Goal: Transaction & Acquisition: Purchase product/service

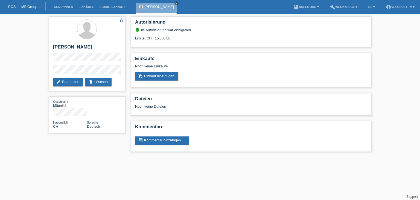
drag, startPoint x: 0, startPoint y: 0, endPoint x: 154, endPoint y: 4, distance: 154.4
click at [175, 3] on icon "close" at bounding box center [176, 3] width 3 height 3
click at [64, 7] on link "Kund*innen" at bounding box center [63, 6] width 25 height 3
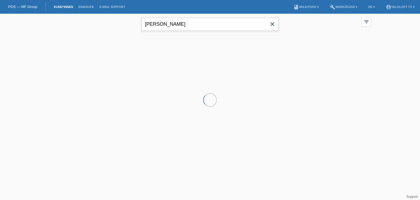
click at [181, 26] on input "[PERSON_NAME]" at bounding box center [210, 24] width 137 height 13
click at [181, 25] on input "Bruno Regli" at bounding box center [210, 24] width 137 height 13
paste input "Thomas Frey"
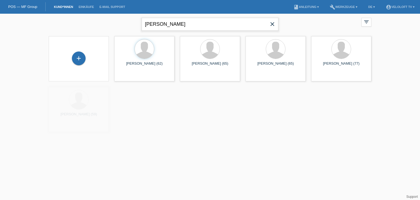
click at [164, 24] on input "Thomas Frey" at bounding box center [210, 24] width 137 height 13
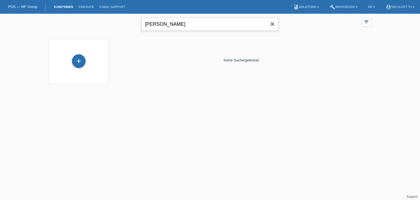
type input "[PERSON_NAME]"
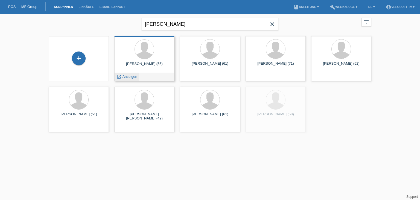
click at [131, 74] on span "Anzeigen" at bounding box center [130, 76] width 15 height 4
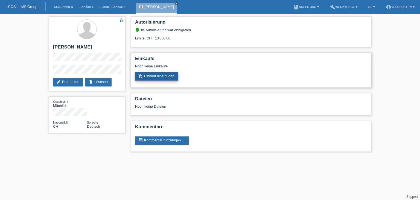
click at [153, 78] on link "add_shopping_cart Einkauf hinzufügen" at bounding box center [156, 76] width 43 height 8
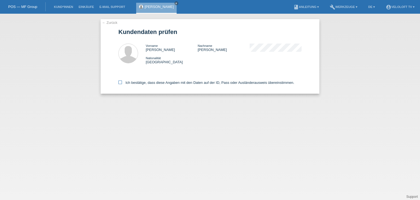
click at [144, 84] on label "Ich bestätige, dass diese Angaben mit den Daten auf der ID, Pass oder Ausländer…" at bounding box center [207, 82] width 176 height 4
click at [122, 84] on input "Ich bestätige, dass diese Angaben mit den Daten auf der ID, Pass oder Ausländer…" at bounding box center [121, 82] width 4 height 4
checkbox input "true"
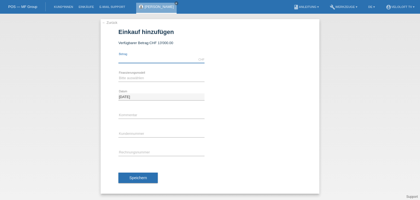
click at [146, 62] on input "text" at bounding box center [162, 59] width 86 height 7
type input "2990.00"
click at [146, 78] on select "Bitte auswählen Fixe Raten Kauf auf Rechnung mit Teilzahlungsoption" at bounding box center [162, 78] width 86 height 7
select select "77"
click at [119, 75] on select "Bitte auswählen Fixe Raten Kauf auf Rechnung mit Teilzahlungsoption" at bounding box center [162, 78] width 86 height 7
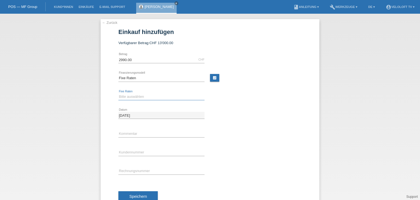
click at [143, 97] on select "Bitte auswählen 4 Raten 5 Raten 6 Raten 7 Raten 8 Raten 9 Raten 10 Raten 11 Rat…" at bounding box center [162, 96] width 86 height 7
click at [119, 93] on select "Bitte auswählen 4 Raten 5 Raten 6 Raten 7 Raten 8 Raten 9 Raten 10 Raten 11 Rat…" at bounding box center [162, 96] width 86 height 7
click at [129, 100] on div "Bitte auswählen 4 Raten 5 Raten 6 Raten 7 Raten 8 Raten 9 Raten 10 Raten 11 Rat…" at bounding box center [162, 96] width 86 height 7
click at [130, 98] on select "Bitte auswählen 4 Raten 5 Raten 6 Raten 7 Raten 8 Raten 9 Raten 10 Raten 11 Rat…" at bounding box center [162, 96] width 86 height 7
select select "172"
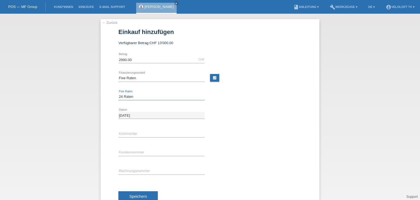
click at [119, 93] on select "Bitte auswählen 4 Raten 5 Raten 6 Raten 7 Raten 8 Raten 9 Raten 10 Raten 11 Rat…" at bounding box center [162, 96] width 86 height 7
drag, startPoint x: 149, startPoint y: 126, endPoint x: 149, endPoint y: 131, distance: 4.7
click at [149, 128] on div "error Kommentar" at bounding box center [162, 134] width 86 height 19
click at [150, 132] on input "text" at bounding box center [162, 133] width 86 height 7
type input "Veloloft TV"
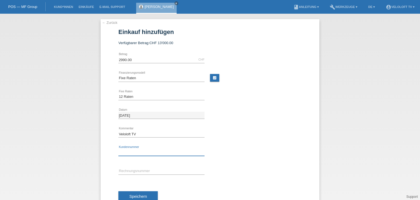
click at [149, 151] on input "text" at bounding box center [162, 152] width 86 height 7
paste input "C164944"
type input "C164944"
click at [144, 195] on span "Speichern" at bounding box center [138, 196] width 18 height 4
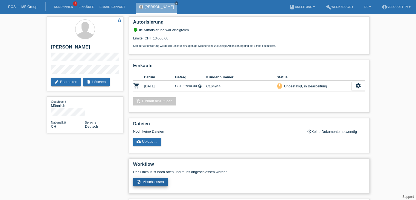
click at [150, 180] on span "Abschliessen" at bounding box center [153, 182] width 21 height 4
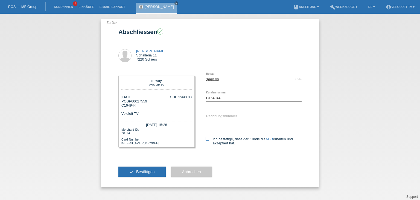
click at [208, 141] on label "Ich bestätige, dass der Kunde die AGB erhalten und akzeptiert hat." at bounding box center [254, 141] width 96 height 8
click at [208, 140] on input "Ich bestätige, dass der Kunde die AGB erhalten und akzeptiert hat." at bounding box center [208, 139] width 4 height 4
checkbox input "true"
click at [159, 168] on button "check Bestätigen" at bounding box center [142, 171] width 47 height 10
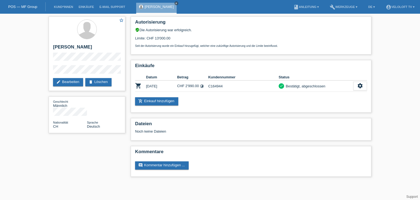
click at [175, 3] on icon "close" at bounding box center [176, 3] width 3 height 3
click at [68, 7] on link "Kund*innen" at bounding box center [63, 6] width 25 height 3
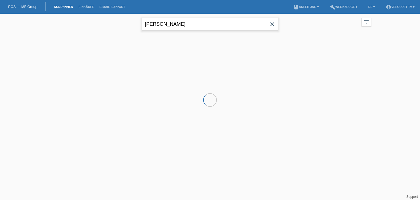
click at [180, 25] on input "Thomas Frey" at bounding box center [210, 24] width 137 height 13
paste input "Philipp Koch"
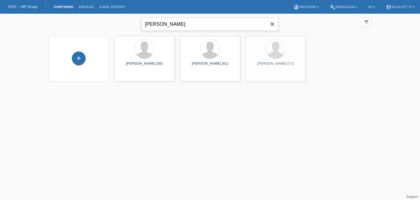
click at [164, 25] on input "Philipp Koch" at bounding box center [210, 24] width 137 height 13
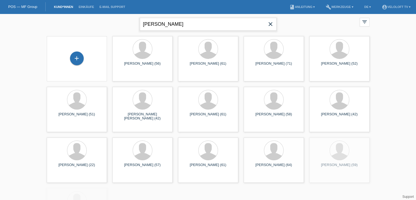
type input "Philipp Koch"
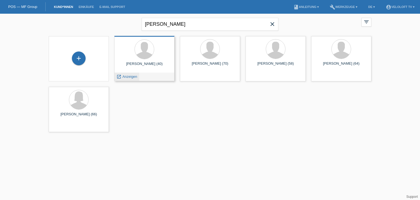
click at [132, 76] on span "Anzeigen" at bounding box center [130, 76] width 15 height 4
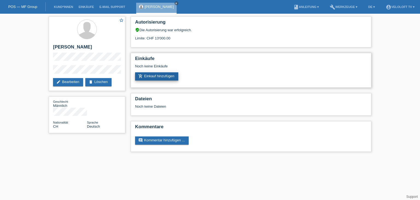
click at [158, 76] on link "add_shopping_cart Einkauf hinzufügen" at bounding box center [156, 76] width 43 height 8
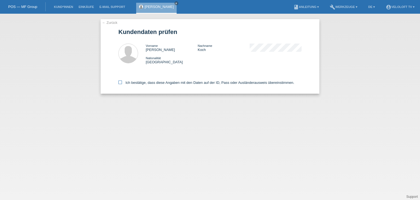
drag, startPoint x: 148, startPoint y: 78, endPoint x: 149, endPoint y: 81, distance: 3.6
click at [149, 81] on div "Ich bestätige, dass diese Angaben mit den Daten auf der ID, Pass oder Ausländer…" at bounding box center [210, 82] width 183 height 24
click at [150, 82] on label "Ich bestätige, dass diese Angaben mit den Daten auf der ID, Pass oder Ausländer…" at bounding box center [207, 82] width 176 height 4
click at [122, 82] on input "Ich bestätige, dass diese Angaben mit den Daten auf der ID, Pass oder Ausländer…" at bounding box center [121, 82] width 4 height 4
checkbox input "true"
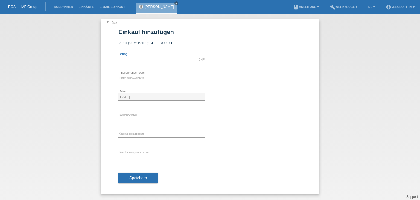
click at [157, 59] on input "text" at bounding box center [162, 59] width 86 height 7
type input "2990.00"
click at [146, 80] on select "Bitte auswählen Fixe Raten Kauf auf Rechnung mit Teilzahlungsoption" at bounding box center [162, 78] width 86 height 7
select select "77"
click at [119, 75] on select "Bitte auswählen Fixe Raten Kauf auf Rechnung mit Teilzahlungsoption" at bounding box center [162, 78] width 86 height 7
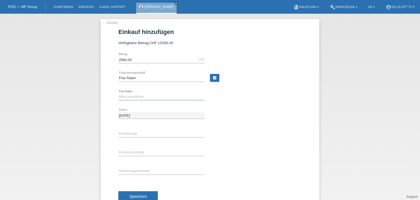
click at [151, 98] on select "Bitte auswählen 4 Raten 5 Raten 6 Raten 7 Raten 8 Raten 9 Raten 10 Raten 11 Rat…" at bounding box center [162, 96] width 86 height 7
select select "202"
click at [119, 93] on select "Bitte auswählen 4 Raten 5 Raten 6 Raten 7 Raten 8 Raten 9 Raten 10 Raten 11 Rat…" at bounding box center [162, 96] width 86 height 7
drag, startPoint x: 158, startPoint y: 126, endPoint x: 158, endPoint y: 135, distance: 9.3
click at [158, 126] on div "error Kommentar" at bounding box center [162, 134] width 86 height 19
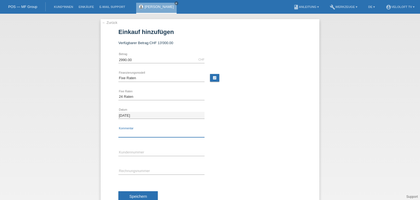
click at [158, 135] on input "text" at bounding box center [162, 133] width 86 height 7
type input "Veloloft TV"
click at [140, 151] on input "text" at bounding box center [162, 152] width 86 height 7
paste input "C164943"
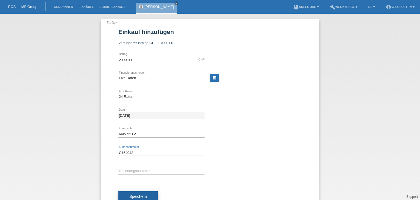
type input "C164943"
click at [145, 194] on button "Speichern" at bounding box center [138, 196] width 39 height 10
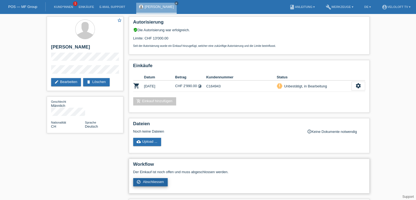
drag, startPoint x: 152, startPoint y: 175, endPoint x: 151, endPoint y: 180, distance: 4.9
click at [152, 177] on div "Der Einkauf ist noch offen und muss abgeschlossen werden. check_circle_outline …" at bounding box center [249, 178] width 232 height 16
click at [151, 180] on span "Abschliessen" at bounding box center [153, 182] width 21 height 4
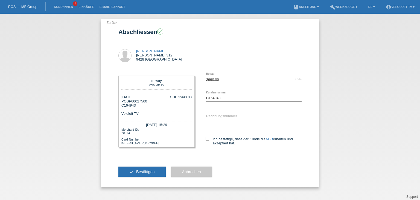
click at [207, 135] on div "Ich bestätige, dass der Kunde die AGB erhalten und akzeptiert hat." at bounding box center [254, 140] width 96 height 28
click at [207, 139] on icon at bounding box center [208, 139] width 4 height 4
click at [207, 139] on input "Ich bestätige, dass der Kunde die AGB erhalten und akzeptiert hat." at bounding box center [208, 139] width 4 height 4
checkbox input "true"
click at [154, 173] on span "Bestätigen" at bounding box center [145, 171] width 19 height 4
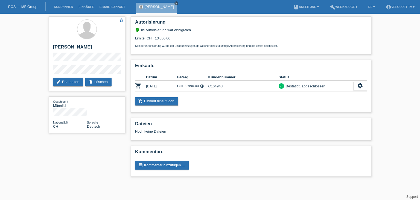
click at [175, 3] on icon "close" at bounding box center [176, 3] width 3 height 3
click at [66, 8] on link "Kund*innen" at bounding box center [63, 6] width 25 height 3
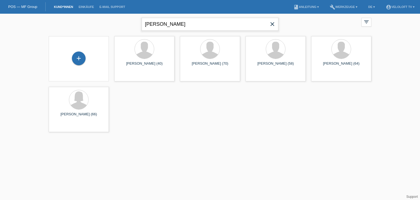
click at [179, 25] on input "[PERSON_NAME]" at bounding box center [210, 24] width 137 height 13
click at [179, 25] on input "Philipp Koch" at bounding box center [210, 24] width 137 height 13
paste input "Reto Zimmermann"
click at [163, 23] on input "Reto Zimmermann" at bounding box center [210, 24] width 137 height 13
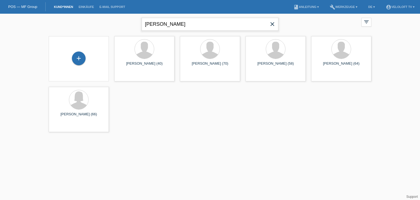
type input "[PERSON_NAME]"
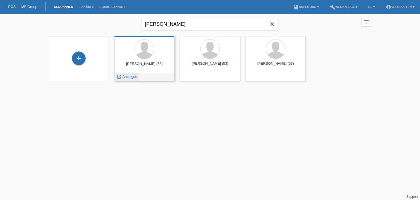
click at [131, 77] on span "Anzeigen" at bounding box center [130, 76] width 15 height 4
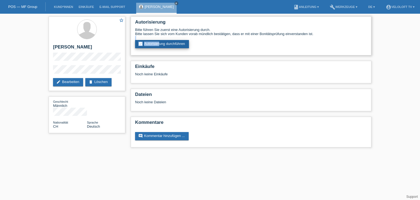
click at [159, 40] on div "Bitte führen Sie zuerst eine Autorisierung durch. Bitte lassen Sie sich vom Kun…" at bounding box center [251, 38] width 232 height 21
click at [160, 45] on link "assignment_turned_in Autorisierung durchführen" at bounding box center [162, 44] width 54 height 8
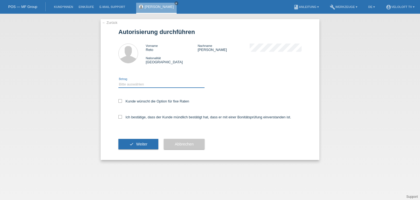
click at [160, 85] on select "Bitte auswählen CHF 1.00 - CHF 499.00 CHF 500.00 - CHF 1'999.00 CHF 2'000.00 - …" at bounding box center [162, 84] width 86 height 7
select select "2"
click at [119, 81] on select "Bitte auswählen CHF 1.00 - CHF 499.00 CHF 500.00 - CHF 1'999.00 CHF 2'000.00 - …" at bounding box center [162, 84] width 86 height 7
click at [159, 103] on label "Kunde wünscht die Option für fixe Raten" at bounding box center [154, 101] width 71 height 4
click at [122, 103] on input "Kunde wünscht die Option für fixe Raten" at bounding box center [121, 101] width 4 height 4
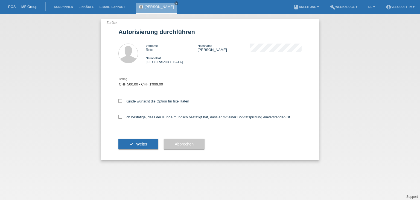
checkbox input "true"
click at [154, 118] on label "Ich bestätige, dass der Kunde mündlich bestätigt hat, dass er mit einer Bonität…" at bounding box center [205, 117] width 173 height 4
click at [122, 118] on input "Ich bestätige, dass der Kunde mündlich bestätigt hat, dass er mit einer Bonität…" at bounding box center [121, 117] width 4 height 4
checkbox input "true"
click at [142, 142] on span "Weiter" at bounding box center [141, 144] width 11 height 4
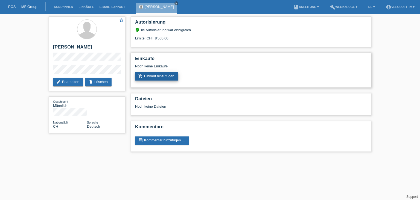
click at [154, 77] on link "add_shopping_cart Einkauf hinzufügen" at bounding box center [156, 76] width 43 height 8
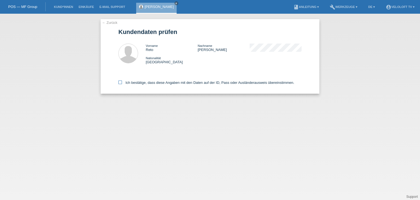
click at [155, 83] on label "Ich bestätige, dass diese Angaben mit den Daten auf der ID, Pass oder Ausländer…" at bounding box center [207, 82] width 176 height 4
click at [122, 83] on input "Ich bestätige, dass diese Angaben mit den Daten auf der ID, Pass oder Ausländer…" at bounding box center [121, 82] width 4 height 4
checkbox input "true"
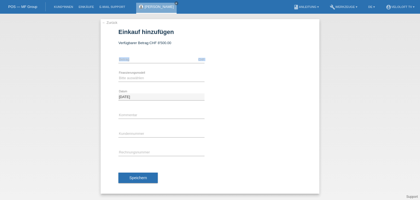
click at [154, 63] on div "CHF error Betrag" at bounding box center [162, 59] width 86 height 7
click at [159, 58] on input "text" at bounding box center [162, 59] width 86 height 7
type input "2890.00"
click at [142, 81] on select "Bitte auswählen Fixe Raten Kauf auf Rechnung mit Teilzahlungsoption" at bounding box center [162, 78] width 86 height 7
select select "77"
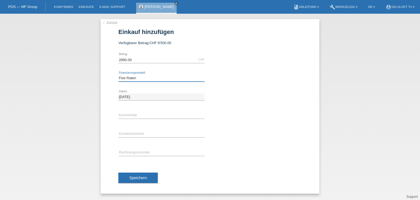
click at [119, 75] on select "Bitte auswählen Fixe Raten Kauf auf Rechnung mit Teilzahlungsoption" at bounding box center [162, 78] width 86 height 7
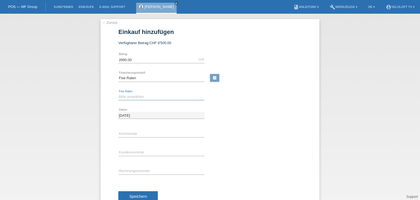
click at [141, 98] on select "Bitte auswählen 4 Raten 5 Raten 6 Raten 7 Raten 8 Raten 9 Raten 10 Raten 11 Rat…" at bounding box center [162, 96] width 86 height 7
select select "172"
click at [119, 93] on select "Bitte auswählen 4 Raten 5 Raten 6 Raten 7 Raten 8 Raten 9 Raten 10 Raten 11 Rat…" at bounding box center [162, 96] width 86 height 7
drag, startPoint x: 150, startPoint y: 134, endPoint x: 151, endPoint y: 137, distance: 3.3
click at [150, 134] on input "text" at bounding box center [162, 133] width 86 height 7
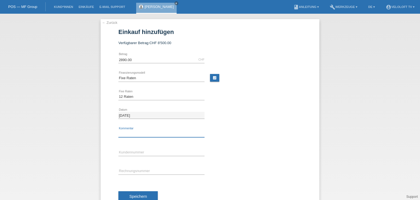
type input "Veloloft TV"
click at [151, 150] on input "text" at bounding box center [162, 152] width 86 height 7
paste input "C164942"
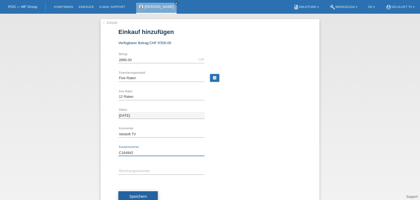
type input "C164942"
click at [148, 194] on button "Speichern" at bounding box center [138, 196] width 39 height 10
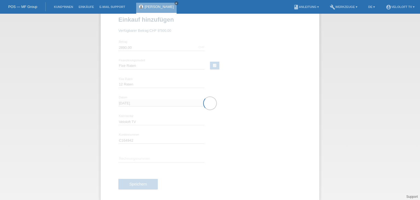
scroll to position [18, 0]
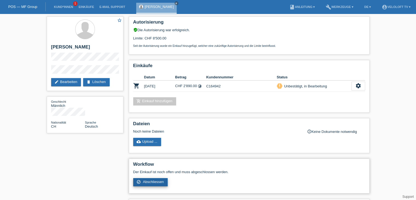
click at [158, 181] on span "Abschliessen" at bounding box center [153, 182] width 21 height 4
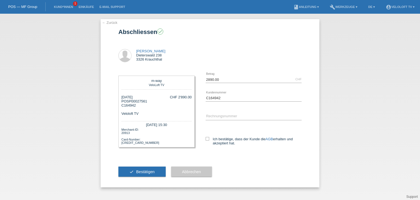
click at [209, 136] on div "Ich bestätige, dass der Kunde die AGB erhalten und akzeptiert hat." at bounding box center [254, 140] width 96 height 28
drag, startPoint x: 207, startPoint y: 139, endPoint x: 186, endPoint y: 156, distance: 26.9
click at [207, 139] on icon at bounding box center [208, 139] width 4 height 4
click at [207, 139] on input "Ich bestätige, dass der Kunde die AGB erhalten und akzeptiert hat." at bounding box center [208, 139] width 4 height 4
checkbox input "true"
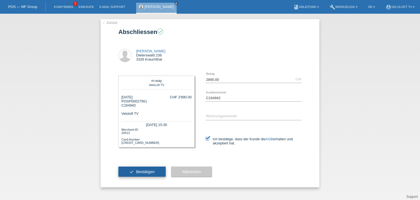
click at [158, 174] on button "check Bestätigen" at bounding box center [142, 171] width 47 height 10
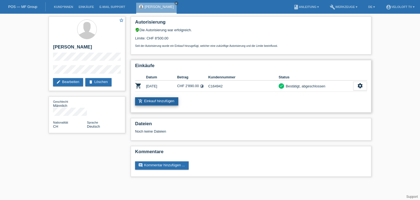
click at [157, 99] on link "add_shopping_cart Einkauf hinzufügen" at bounding box center [156, 101] width 43 height 8
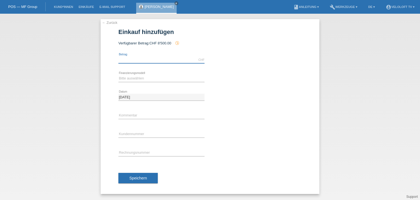
click at [151, 59] on input "text" at bounding box center [162, 59] width 86 height 7
type input "2890.00"
click at [150, 77] on select "Bitte auswählen Fixe Raten Kauf auf Rechnung mit Teilzahlungsoption" at bounding box center [162, 78] width 86 height 7
select select "77"
click at [119, 75] on select "Bitte auswählen Fixe Raten Kauf auf Rechnung mit Teilzahlungsoption" at bounding box center [162, 78] width 86 height 7
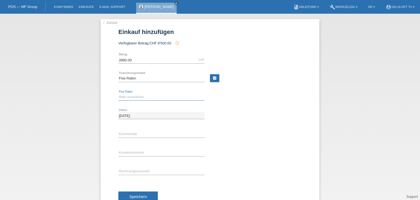
click at [147, 98] on select "Bitte auswählen 4 Raten 5 Raten 6 Raten 7 Raten 8 Raten 9 Raten 10 Raten 11 Rat…" at bounding box center [162, 97] width 86 height 7
select select "172"
click at [119, 94] on select "Bitte auswählen 4 Raten 5 Raten 6 Raten 7 Raten 8 Raten 9 Raten 10 Raten 11 Rat…" at bounding box center [162, 97] width 86 height 7
click at [154, 134] on input "text" at bounding box center [162, 134] width 86 height 7
type input "Veloloft TV"
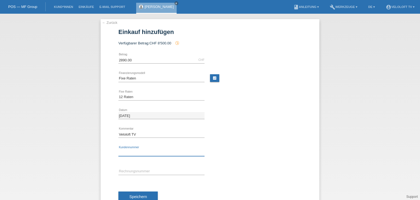
click at [152, 152] on input "text" at bounding box center [162, 152] width 86 height 7
paste input "C164942"
type input "C164942"
click at [148, 198] on button "Speichern" at bounding box center [138, 196] width 39 height 10
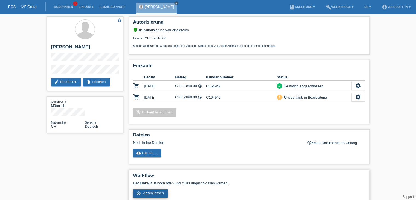
click at [162, 192] on span "Abschliessen" at bounding box center [153, 193] width 21 height 4
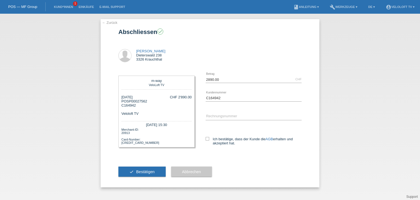
click at [213, 136] on div "Ich bestätige, dass der Kunde die AGB erhalten und akzeptiert hat." at bounding box center [254, 140] width 96 height 28
click at [213, 138] on label "Ich bestätige, dass der Kunde die AGB erhalten und akzeptiert hat." at bounding box center [254, 141] width 96 height 8
click at [209, 138] on input "Ich bestätige, dass der Kunde die AGB erhalten und akzeptiert hat." at bounding box center [208, 139] width 4 height 4
checkbox input "true"
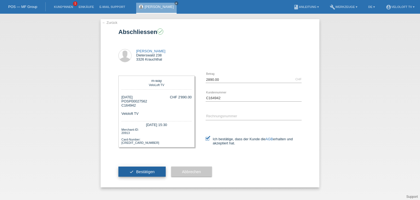
click at [146, 173] on span "Bestätigen" at bounding box center [145, 171] width 19 height 4
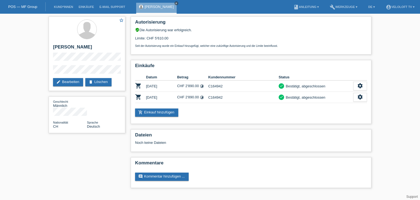
click at [177, 2] on icon "close" at bounding box center [176, 3] width 3 height 3
click at [66, 8] on link "Kund*innen" at bounding box center [63, 6] width 25 height 3
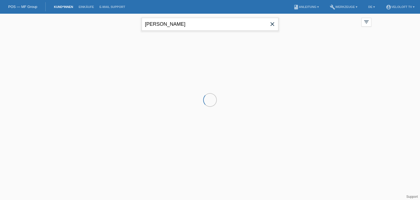
click at [194, 23] on input "[PERSON_NAME]" at bounding box center [210, 24] width 137 height 13
click at [194, 23] on input "Reto Zimmermann" at bounding box center [210, 24] width 137 height 13
paste input "Vuthy Chey"
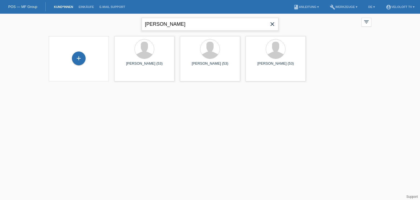
click at [163, 23] on input "Vuthy Chey" at bounding box center [210, 24] width 137 height 13
type input "[PERSON_NAME]"
click at [126, 76] on span "Anzeigen" at bounding box center [130, 76] width 15 height 4
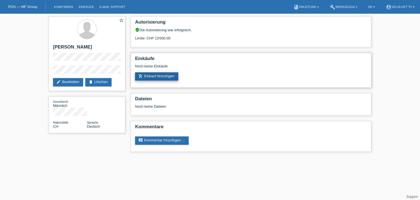
click at [176, 75] on link "add_shopping_cart Einkauf hinzufügen" at bounding box center [156, 76] width 43 height 8
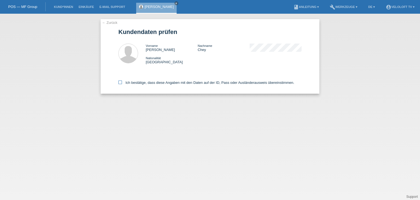
click at [146, 83] on label "Ich bestätige, dass diese Angaben mit den Daten auf der ID, Pass oder Ausländer…" at bounding box center [207, 82] width 176 height 4
click at [122, 83] on input "Ich bestätige, dass diese Angaben mit den Daten auf der ID, Pass oder Ausländer…" at bounding box center [121, 82] width 4 height 4
checkbox input "true"
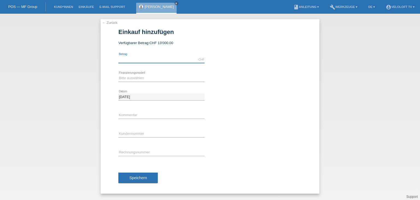
click at [150, 60] on input "text" at bounding box center [162, 59] width 86 height 7
type input "1990.00"
click at [138, 80] on select "Bitte auswählen Fixe Raten Kauf auf Rechnung mit Teilzahlungsoption" at bounding box center [162, 78] width 86 height 7
select select "77"
click at [119, 75] on select "Bitte auswählen Fixe Raten Kauf auf Rechnung mit Teilzahlungsoption" at bounding box center [162, 78] width 86 height 7
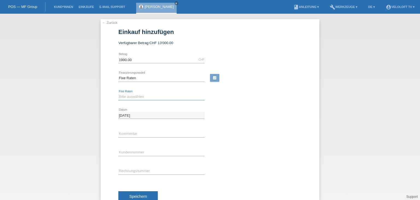
click at [141, 96] on select "Bitte auswählen 4 Raten 5 Raten 6 Raten 7 Raten 8 Raten 9 Raten 10 Raten 11 Rat…" at bounding box center [162, 96] width 86 height 7
select select "202"
click at [119, 93] on select "Bitte auswählen 4 Raten 5 Raten 6 Raten 7 Raten 8 Raten 9 Raten 10 Raten 11 Rat…" at bounding box center [162, 96] width 86 height 7
drag, startPoint x: 150, startPoint y: 133, endPoint x: 154, endPoint y: 149, distance: 16.9
click at [150, 133] on input "text" at bounding box center [162, 133] width 86 height 7
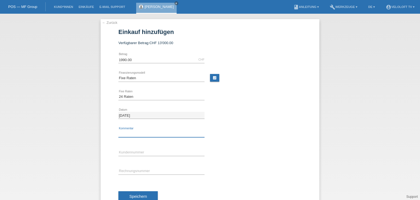
type input "Veloloft TV"
click at [149, 149] on input "text" at bounding box center [162, 152] width 86 height 7
paste input "C164940"
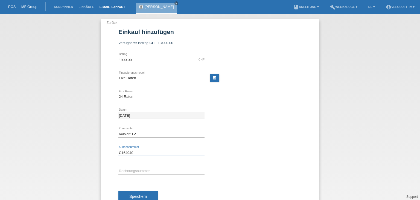
type input "C164940"
click at [145, 194] on span "Speichern" at bounding box center [138, 196] width 18 height 4
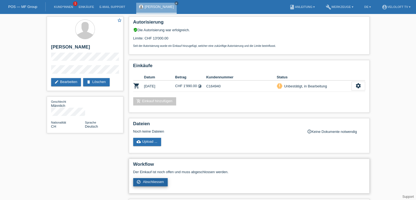
click at [159, 181] on span "Abschliessen" at bounding box center [153, 182] width 21 height 4
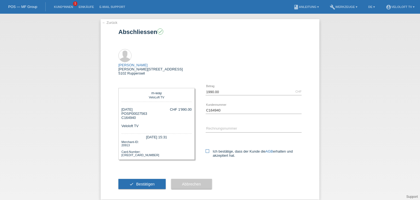
click at [209, 149] on icon at bounding box center [208, 151] width 4 height 4
click at [209, 149] on input "Ich bestätige, dass der Kunde die AGB erhalten und akzeptiert hat." at bounding box center [208, 151] width 4 height 4
checkbox input "true"
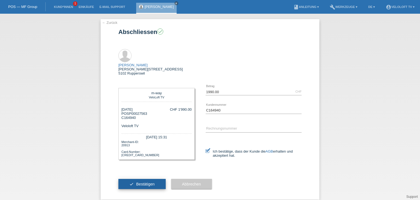
click at [138, 179] on button "check Bestätigen" at bounding box center [142, 184] width 47 height 10
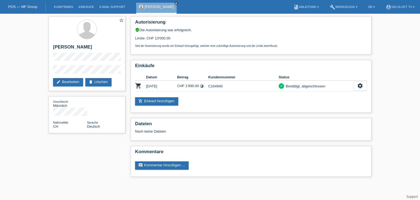
click at [165, 6] on div "Vuthy Chey close" at bounding box center [156, 8] width 41 height 11
click at [163, 4] on div "Vuthy Chey close" at bounding box center [156, 8] width 41 height 11
drag, startPoint x: 164, startPoint y: 3, endPoint x: 99, endPoint y: 7, distance: 65.5
click at [175, 3] on icon "close" at bounding box center [176, 3] width 3 height 3
click at [64, 7] on link "Kund*innen" at bounding box center [63, 6] width 25 height 3
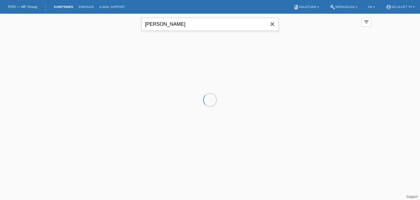
click at [183, 24] on input "[PERSON_NAME]" at bounding box center [210, 24] width 137 height 13
paste input "Denny Ernst"
click at [164, 23] on input "Denny Ernst" at bounding box center [210, 24] width 137 height 13
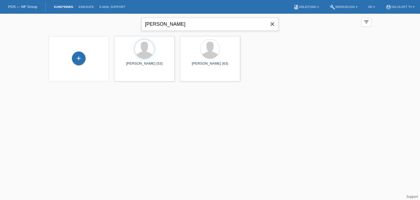
type input "Denny Ernst"
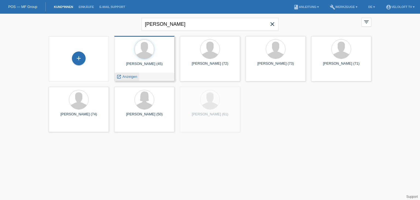
click at [136, 77] on span "Anzeigen" at bounding box center [130, 76] width 15 height 4
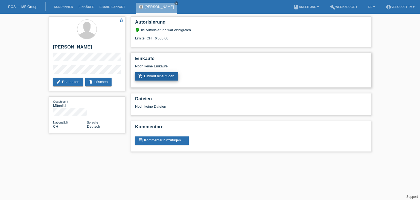
click at [161, 76] on link "add_shopping_cart Einkauf hinzufügen" at bounding box center [156, 76] width 43 height 8
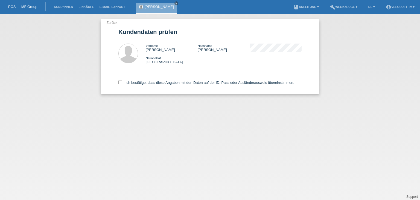
click at [163, 79] on div "Ich bestätige, dass diese Angaben mit den Daten auf der ID, Pass oder Ausländer…" at bounding box center [210, 82] width 183 height 24
click at [162, 84] on label "Ich bestätige, dass diese Angaben mit den Daten auf der ID, Pass oder Ausländer…" at bounding box center [207, 82] width 176 height 4
click at [122, 84] on input "Ich bestätige, dass diese Angaben mit den Daten auf der ID, Pass oder Ausländer…" at bounding box center [121, 82] width 4 height 4
checkbox input "true"
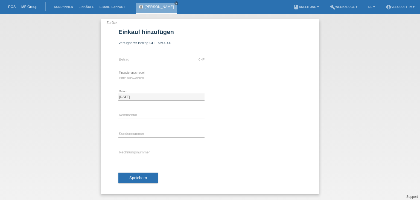
click at [164, 63] on div "CHF error Betrag" at bounding box center [162, 59] width 86 height 19
click at [165, 61] on input "text" at bounding box center [162, 59] width 86 height 7
type input "2990.00"
click at [153, 80] on select "Bitte auswählen Fixe Raten Kauf auf Rechnung mit Teilzahlungsoption" at bounding box center [162, 78] width 86 height 7
select select "77"
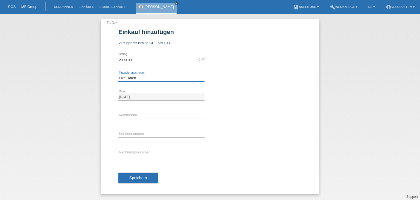
click at [119, 75] on select "Bitte auswählen Fixe Raten Kauf auf Rechnung mit Teilzahlungsoption" at bounding box center [162, 78] width 86 height 7
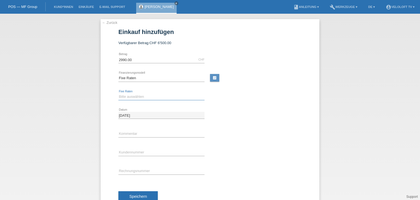
click at [150, 93] on select "Bitte auswählen 4 Raten 5 Raten 6 Raten 7 Raten 8 Raten 9 Raten 10 Raten 11 Rat…" at bounding box center [162, 96] width 86 height 7
select select "172"
click at [119, 93] on select "Bitte auswählen 4 Raten 5 Raten 6 Raten 7 Raten 8 Raten 9 Raten 10 Raten 11 Rat…" at bounding box center [162, 96] width 86 height 7
click at [135, 127] on div "error Kommentar" at bounding box center [162, 134] width 86 height 19
click at [138, 133] on input "text" at bounding box center [162, 133] width 86 height 7
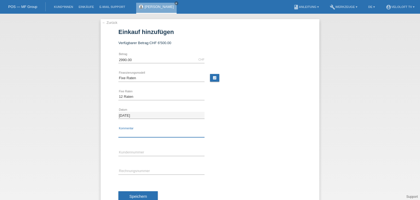
type input "Veloloft TV"
click at [144, 150] on input "text" at bounding box center [162, 152] width 86 height 7
paste input "C164939"
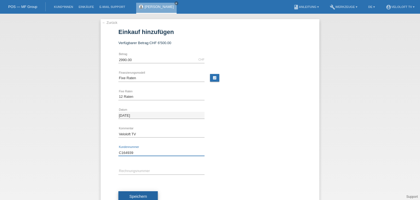
type input "C164939"
click at [138, 197] on span "Speichern" at bounding box center [138, 196] width 18 height 4
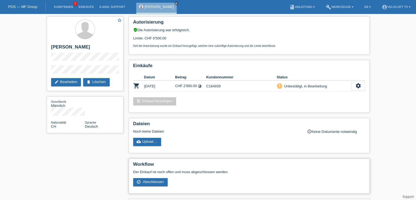
drag, startPoint x: 158, startPoint y: 181, endPoint x: 161, endPoint y: 176, distance: 5.4
click at [158, 181] on span "Abschliessen" at bounding box center [153, 182] width 21 height 4
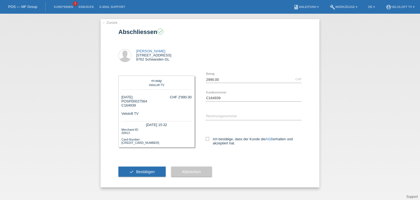
drag, startPoint x: 206, startPoint y: 139, endPoint x: 177, endPoint y: 161, distance: 36.7
click at [206, 139] on icon at bounding box center [208, 139] width 4 height 4
click at [206, 139] on input "Ich bestätige, dass der Kunde die AGB erhalten und akzeptiert hat." at bounding box center [208, 139] width 4 height 4
checkbox input "true"
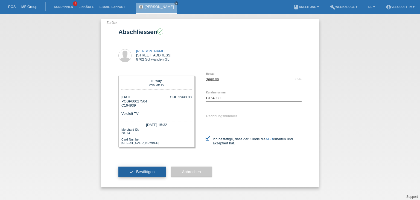
click at [157, 172] on button "check Bestätigen" at bounding box center [142, 171] width 47 height 10
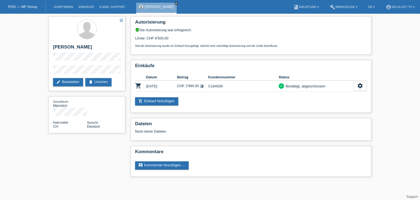
click at [175, 2] on icon "close" at bounding box center [176, 3] width 3 height 3
click at [64, 7] on link "Kund*innen" at bounding box center [63, 6] width 25 height 3
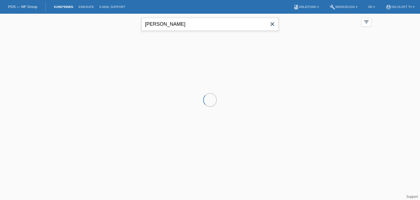
click at [185, 24] on input "[PERSON_NAME]" at bounding box center [210, 24] width 137 height 13
drag, startPoint x: 185, startPoint y: 24, endPoint x: 161, endPoint y: 24, distance: 23.8
click at [185, 24] on input "[PERSON_NAME]" at bounding box center [210, 24] width 137 height 13
paste input "[PERSON_NAME]"
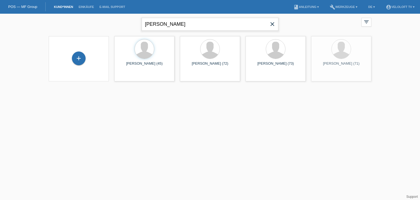
click at [163, 25] on input "[PERSON_NAME]" at bounding box center [210, 24] width 137 height 13
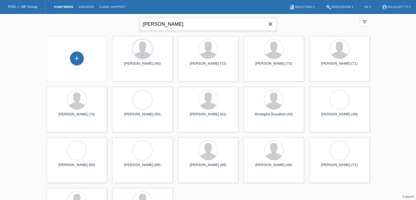
type input "[PERSON_NAME]"
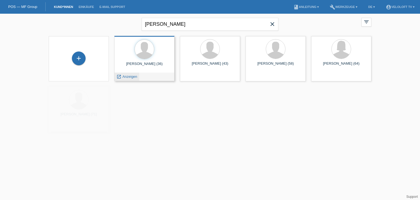
click at [129, 76] on span "Anzeigen" at bounding box center [130, 76] width 15 height 4
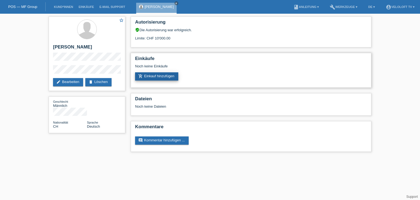
click at [171, 74] on link "add_shopping_cart Einkauf hinzufügen" at bounding box center [156, 76] width 43 height 8
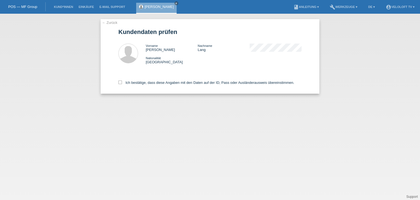
click at [187, 79] on div "Ich bestätige, dass diese Angaben mit den Daten auf der ID, Pass oder Ausländer…" at bounding box center [210, 82] width 183 height 24
drag, startPoint x: 184, startPoint y: 83, endPoint x: 168, endPoint y: 69, distance: 21.5
click at [184, 83] on label "Ich bestätige, dass diese Angaben mit den Daten auf der ID, Pass oder Ausländer…" at bounding box center [207, 82] width 176 height 4
click at [160, 81] on label "Ich bestätige, dass diese Angaben mit den Daten auf der ID, Pass oder Ausländer…" at bounding box center [207, 82] width 176 height 4
click at [122, 81] on input "Ich bestätige, dass diese Angaben mit den Daten auf der ID, Pass oder Ausländer…" at bounding box center [121, 82] width 4 height 4
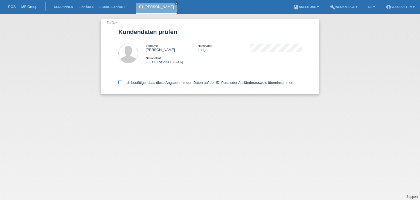
checkbox input "true"
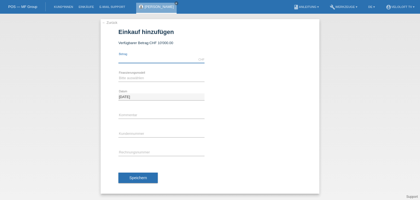
click at [169, 60] on input "text" at bounding box center [162, 59] width 86 height 7
type input "2990.00"
click at [157, 77] on select "Bitte auswählen Fixe Raten Kauf auf Rechnung mit Teilzahlungsoption" at bounding box center [162, 78] width 86 height 7
select select "77"
click at [119, 75] on select "Bitte auswählen Fixe Raten Kauf auf Rechnung mit Teilzahlungsoption" at bounding box center [162, 78] width 86 height 7
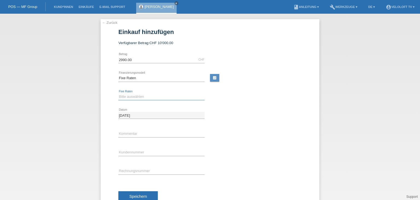
click at [149, 97] on select "Bitte auswählen 4 Raten 5 Raten 6 Raten 7 Raten 8 Raten 9 Raten 10 Raten 11 Rat…" at bounding box center [162, 96] width 86 height 7
select select "202"
click at [119, 93] on select "Bitte auswählen 4 Raten 5 Raten 6 Raten 7 Raten 8 Raten 9 Raten 10 Raten 11 Rat…" at bounding box center [162, 96] width 86 height 7
drag, startPoint x: 143, startPoint y: 145, endPoint x: 145, endPoint y: 139, distance: 5.5
click at [143, 144] on div "error Kundennummer" at bounding box center [162, 152] width 86 height 19
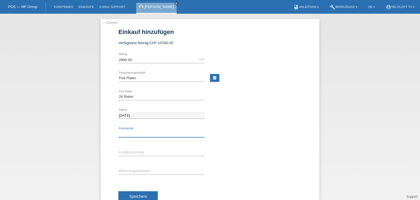
click at [148, 135] on input "text" at bounding box center [162, 133] width 86 height 7
type input "Veloloft TV"
click at [148, 152] on input "text" at bounding box center [162, 152] width 86 height 7
paste input "C164938"
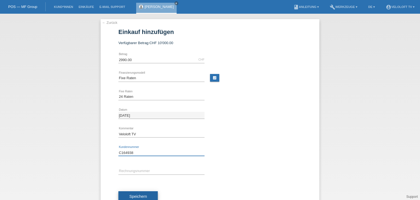
type input "C164938"
click at [143, 194] on span "Speichern" at bounding box center [138, 196] width 18 height 4
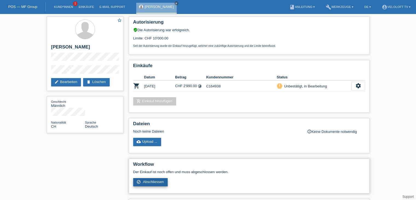
click at [158, 182] on span "Abschliessen" at bounding box center [153, 182] width 21 height 4
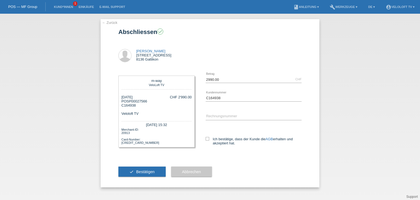
click at [214, 143] on label "Ich bestätige, dass der Kunde die AGB erhalten und akzeptiert hat." at bounding box center [254, 141] width 96 height 8
click at [209, 140] on input "Ich bestätige, dass der Kunde die AGB erhalten und akzeptiert hat." at bounding box center [208, 139] width 4 height 4
checkbox input "true"
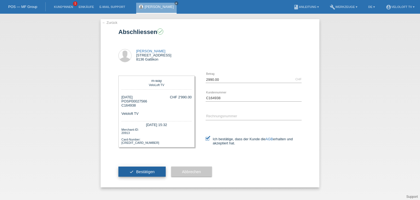
click at [158, 177] on button "check Bestätigen" at bounding box center [142, 171] width 47 height 10
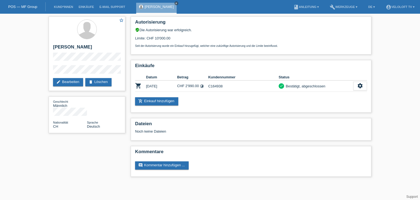
click at [175, 2] on icon "close" at bounding box center [176, 3] width 3 height 3
click at [71, 8] on link "Kund*innen" at bounding box center [63, 6] width 25 height 3
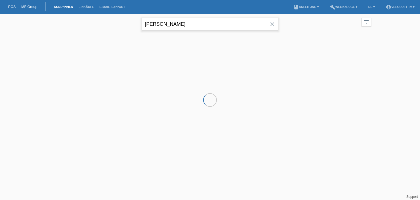
click at [196, 29] on input "[PERSON_NAME]" at bounding box center [210, 24] width 137 height 13
paste input "[PERSON_NAME]"
click at [163, 25] on input "[PERSON_NAME]" at bounding box center [210, 24] width 137 height 13
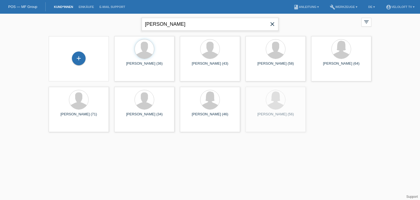
type input "[PERSON_NAME]"
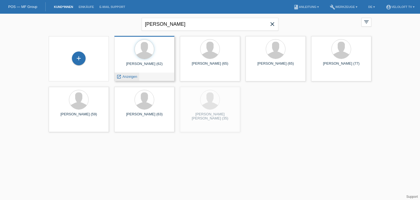
click at [135, 77] on span "Anzeigen" at bounding box center [130, 76] width 15 height 4
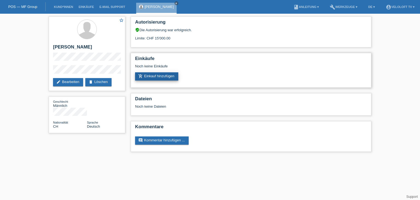
click at [151, 75] on link "add_shopping_cart Einkauf hinzufügen" at bounding box center [156, 76] width 43 height 8
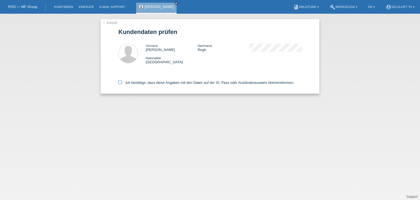
drag, startPoint x: 138, startPoint y: 79, endPoint x: 138, endPoint y: 81, distance: 2.8
click at [138, 81] on div "Ich bestätige, dass diese Angaben mit den Daten auf der ID, Pass oder Ausländer…" at bounding box center [210, 82] width 183 height 24
drag, startPoint x: 138, startPoint y: 81, endPoint x: 140, endPoint y: 84, distance: 3.4
click at [138, 81] on label "Ich bestätige, dass diese Angaben mit den Daten auf der ID, Pass oder Ausländer…" at bounding box center [207, 82] width 176 height 4
click at [122, 81] on input "Ich bestätige, dass diese Angaben mit den Daten auf der ID, Pass oder Ausländer…" at bounding box center [121, 82] width 4 height 4
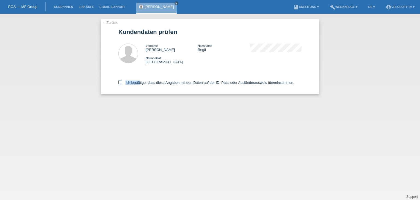
checkbox input "true"
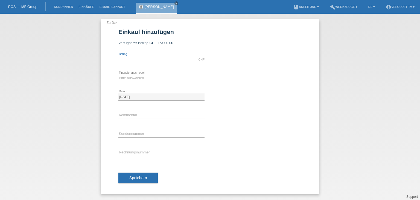
click at [155, 56] on input "text" at bounding box center [162, 59] width 86 height 7
type input "2990.00"
click at [149, 80] on select "Bitte auswählen Fixe Raten Kauf auf Rechnung mit Teilzahlungsoption" at bounding box center [162, 78] width 86 height 7
select select "77"
click at [119, 75] on select "Bitte auswählen Fixe Raten Kauf auf Rechnung mit Teilzahlungsoption" at bounding box center [162, 78] width 86 height 7
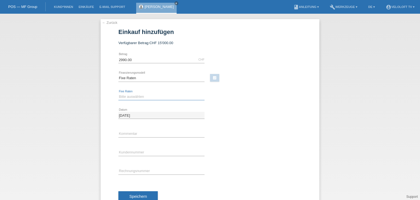
drag, startPoint x: 151, startPoint y: 93, endPoint x: 150, endPoint y: 99, distance: 6.2
click at [152, 93] on select "Bitte auswählen 4 Raten 5 Raten 6 Raten 7 Raten 8 Raten 9 Raten 10 Raten 11 Rat…" at bounding box center [162, 96] width 86 height 7
select select "172"
click at [119, 93] on select "Bitte auswählen 4 Raten 5 Raten 6 Raten 7 Raten 8 Raten 9 Raten 10 Raten 11 Rat…" at bounding box center [162, 96] width 86 height 7
click at [131, 131] on input "text" at bounding box center [162, 133] width 86 height 7
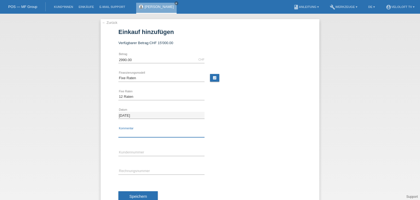
type input "Veloloft TV"
click at [151, 150] on input "text" at bounding box center [162, 152] width 86 height 7
paste input "C164937"
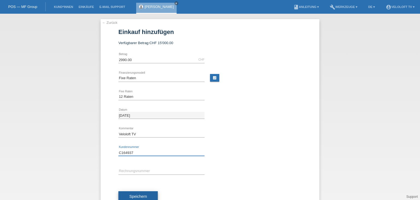
type input "C164937"
click at [148, 195] on button "Speichern" at bounding box center [138, 196] width 39 height 10
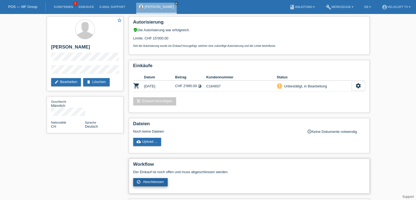
drag, startPoint x: 154, startPoint y: 183, endPoint x: 158, endPoint y: 183, distance: 3.3
click at [154, 183] on span "Abschliessen" at bounding box center [153, 182] width 21 height 4
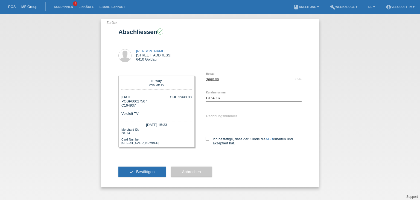
drag, startPoint x: 222, startPoint y: 140, endPoint x: 212, endPoint y: 151, distance: 14.3
click at [222, 141] on label "Ich bestätige, dass der Kunde die AGB erhalten und akzeptiert hat." at bounding box center [254, 141] width 96 height 8
click at [209, 140] on input "Ich bestätige, dass der Kunde die AGB erhalten und akzeptiert hat." at bounding box center [208, 139] width 4 height 4
checkbox input "true"
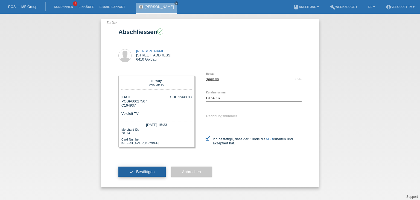
click at [149, 169] on button "check Bestätigen" at bounding box center [142, 171] width 47 height 10
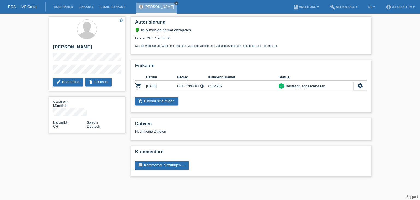
click at [175, 2] on icon "close" at bounding box center [176, 3] width 3 height 3
click at [61, 7] on link "Kund*innen" at bounding box center [63, 6] width 25 height 3
